Goal: Information Seeking & Learning: Find specific fact

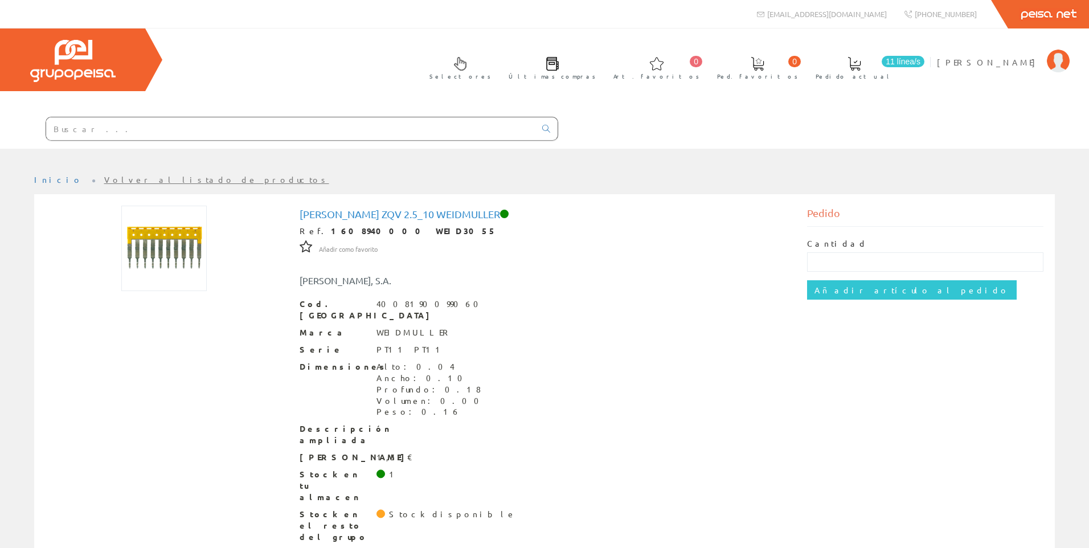
click at [150, 135] on input "text" at bounding box center [290, 128] width 489 height 23
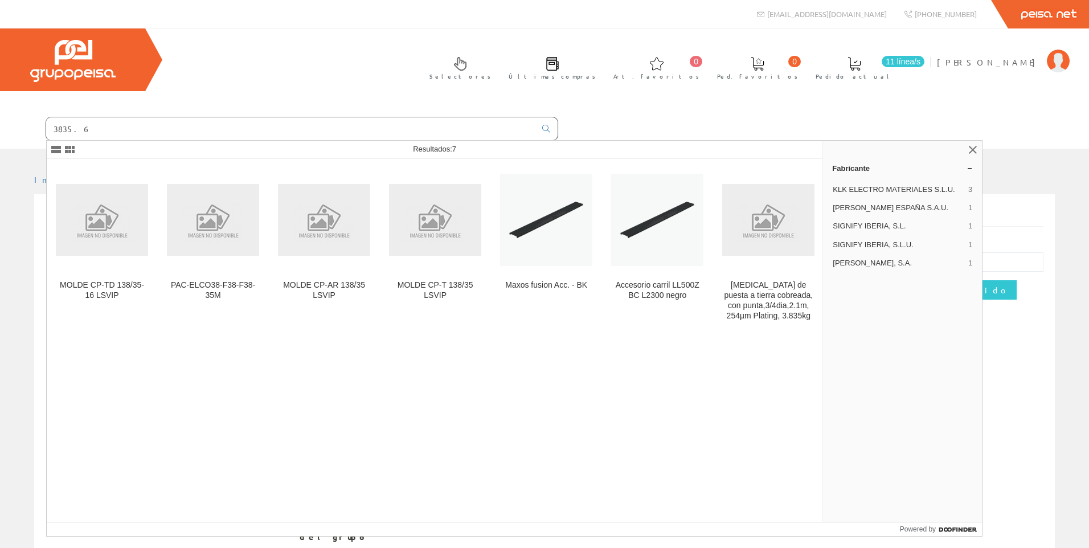
click at [52, 130] on input "3835.6" at bounding box center [290, 128] width 489 height 23
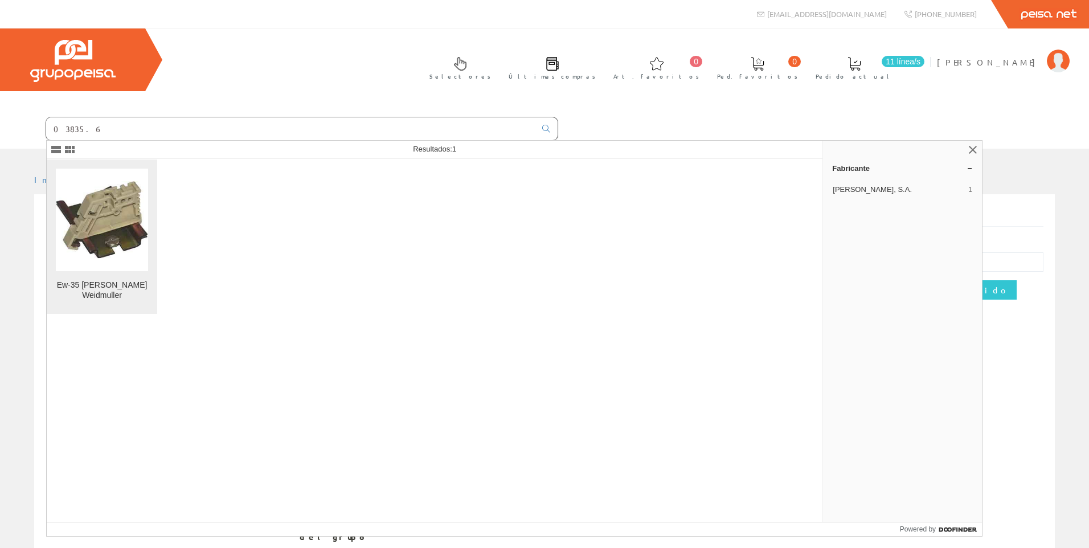
type input "03835.6"
click at [92, 212] on img at bounding box center [102, 219] width 92 height 77
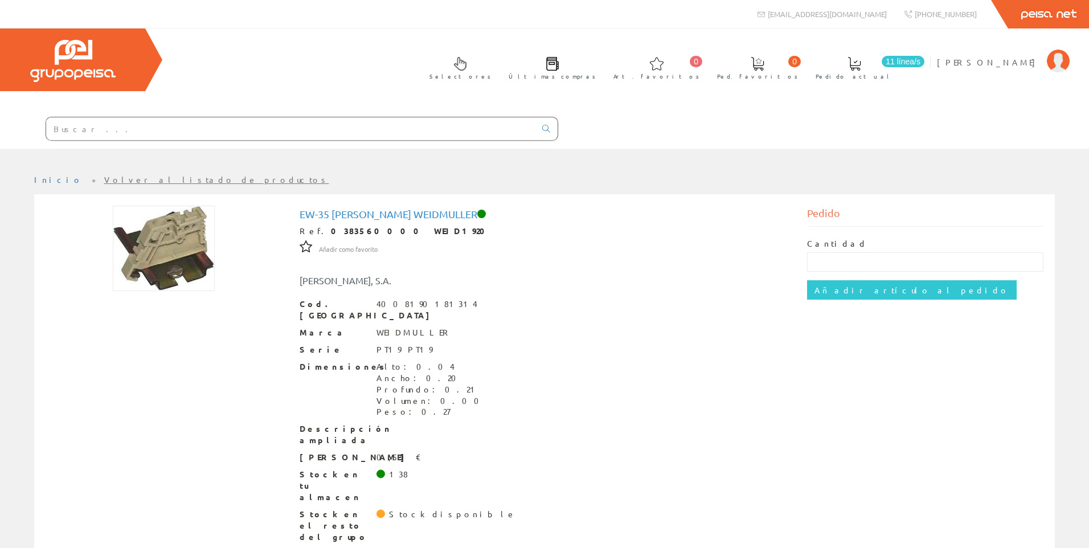
click at [201, 124] on input "text" at bounding box center [290, 128] width 489 height 23
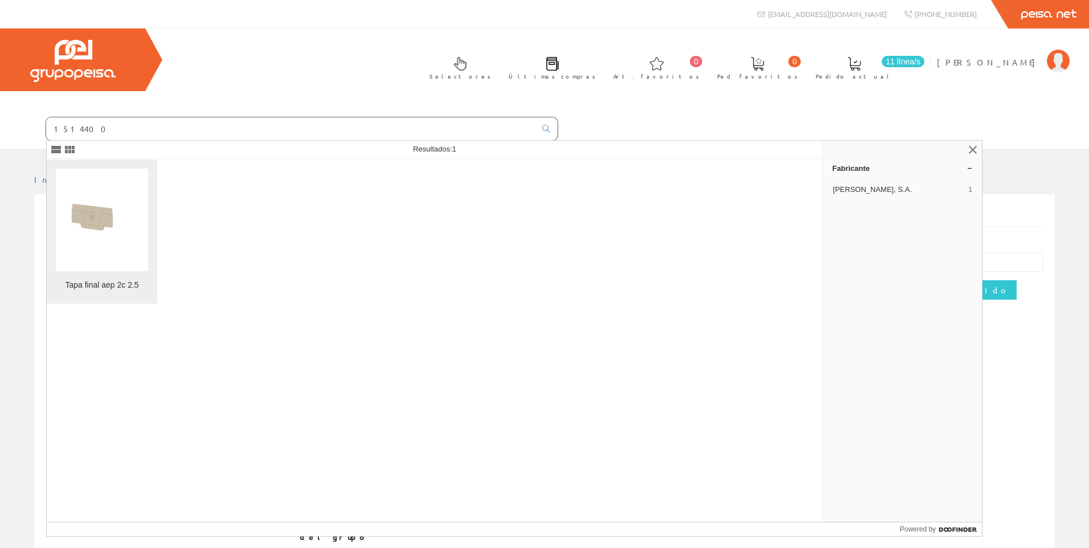
type input "1514400"
click at [132, 207] on img at bounding box center [102, 219] width 92 height 56
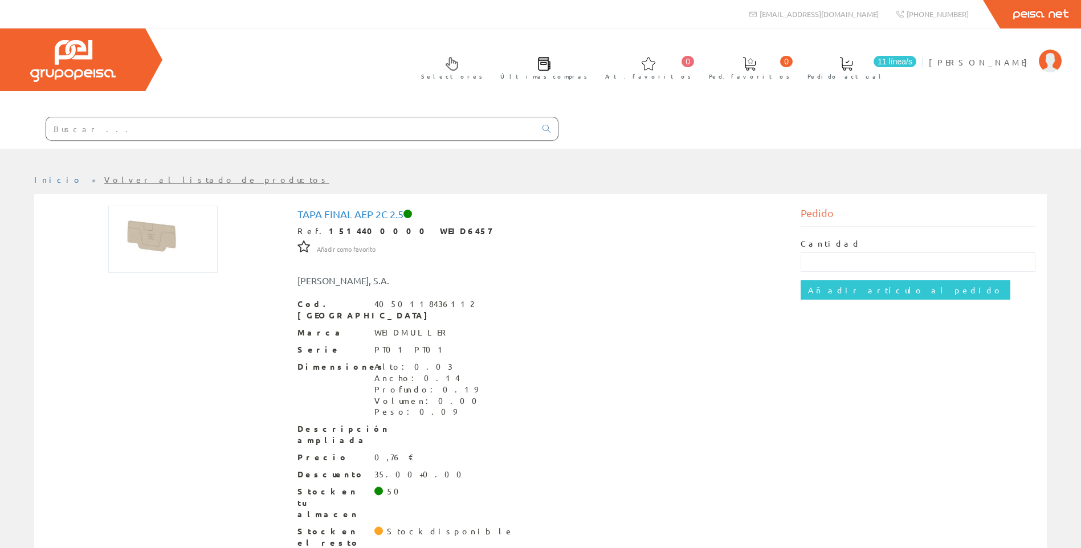
click at [203, 121] on input "text" at bounding box center [290, 128] width 489 height 23
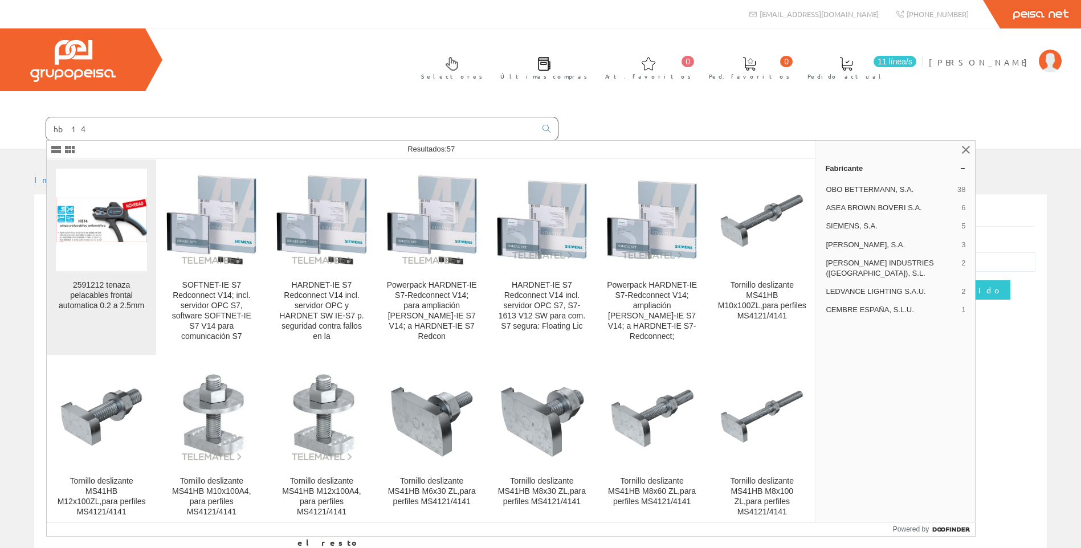
type input "hb14"
click at [101, 249] on figure at bounding box center [101, 220] width 91 height 103
